Goal: Task Accomplishment & Management: Manage account settings

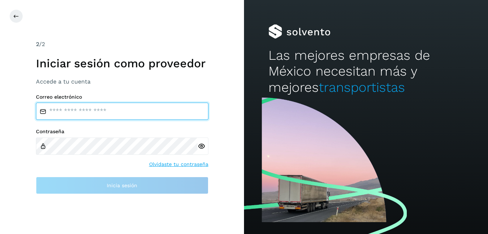
type input "**********"
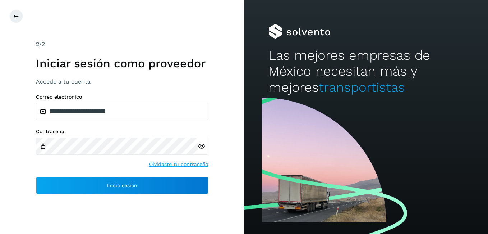
click at [201, 147] on icon at bounding box center [202, 146] width 8 height 8
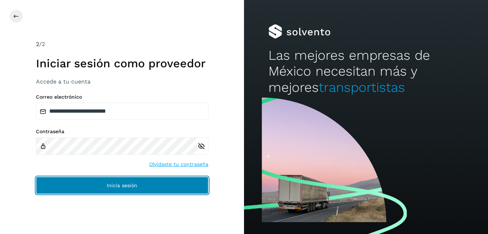
click at [165, 180] on button "Inicia sesión" at bounding box center [122, 185] width 173 height 17
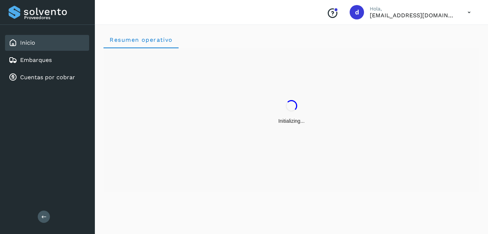
click at [120, 186] on div "Initializing..." at bounding box center [292, 120] width 376 height 144
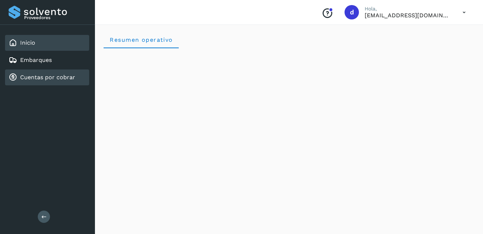
click at [60, 78] on link "Cuentas por cobrar" at bounding box center [47, 77] width 55 height 7
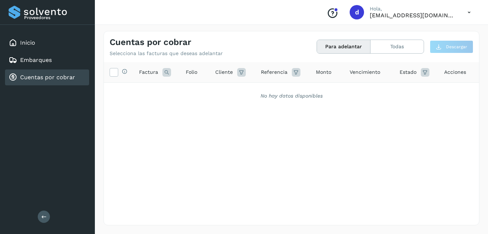
click at [68, 76] on link "Cuentas por cobrar" at bounding box center [47, 77] width 55 height 7
click at [111, 75] on icon at bounding box center [114, 72] width 8 height 8
click at [358, 46] on button "Para adelantar" at bounding box center [344, 46] width 54 height 13
click at [400, 46] on button "Todas" at bounding box center [397, 46] width 53 height 13
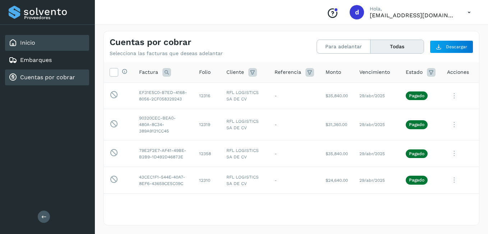
click at [51, 48] on div "Inicio" at bounding box center [47, 43] width 84 height 16
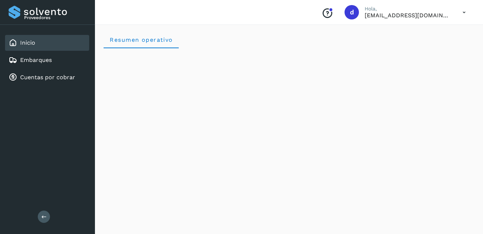
click at [330, 15] on icon "Conoce nuestros beneficios" at bounding box center [327, 14] width 12 height 12
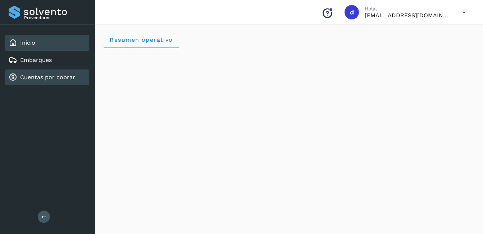
click at [36, 79] on link "Cuentas por cobrar" at bounding box center [47, 77] width 55 height 7
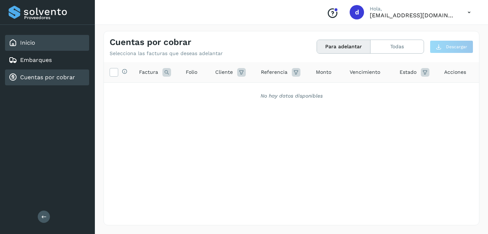
click at [43, 46] on div "Inicio" at bounding box center [47, 43] width 84 height 16
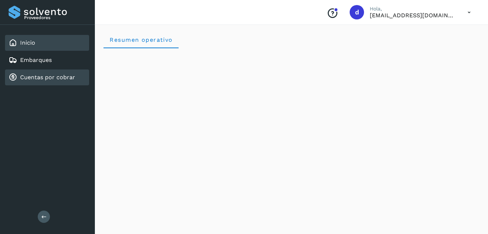
drag, startPoint x: 48, startPoint y: 76, endPoint x: 50, endPoint y: 73, distance: 4.2
click at [49, 75] on link "Cuentas por cobrar" at bounding box center [47, 77] width 55 height 7
